Goal: Task Accomplishment & Management: Use online tool/utility

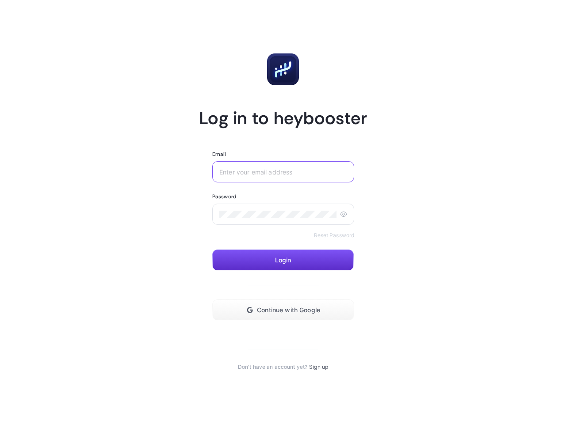
click at [283, 172] on input "Email" at bounding box center [283, 171] width 128 height 7
click at [343, 214] on icon at bounding box center [343, 214] width 7 height 7
click at [283, 260] on span "Login" at bounding box center [283, 260] width 16 height 7
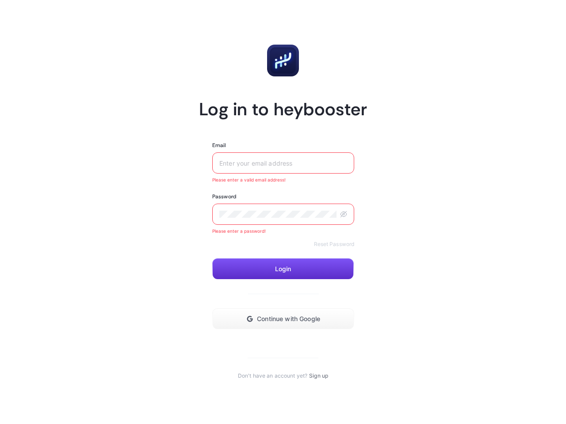
click at [283, 310] on button "Continue with Google" at bounding box center [283, 318] width 142 height 21
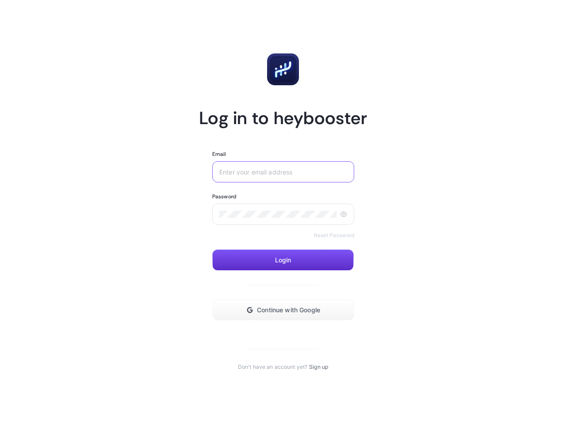
click at [283, 172] on input "Email" at bounding box center [283, 171] width 128 height 7
click at [343, 214] on icon at bounding box center [343, 214] width 7 height 7
click at [283, 260] on span "Login" at bounding box center [283, 260] width 16 height 7
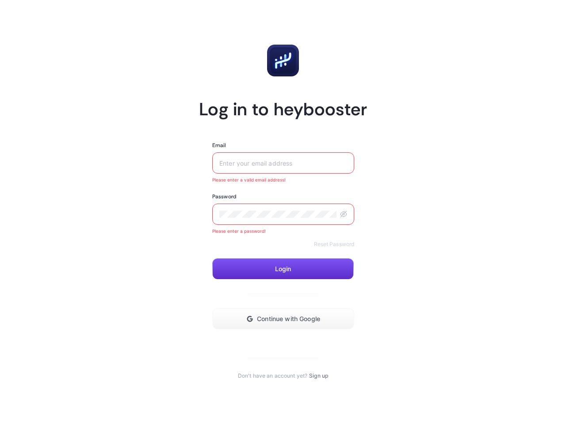
click at [283, 310] on button "Continue with Google" at bounding box center [283, 318] width 142 height 21
